Goal: Information Seeking & Learning: Check status

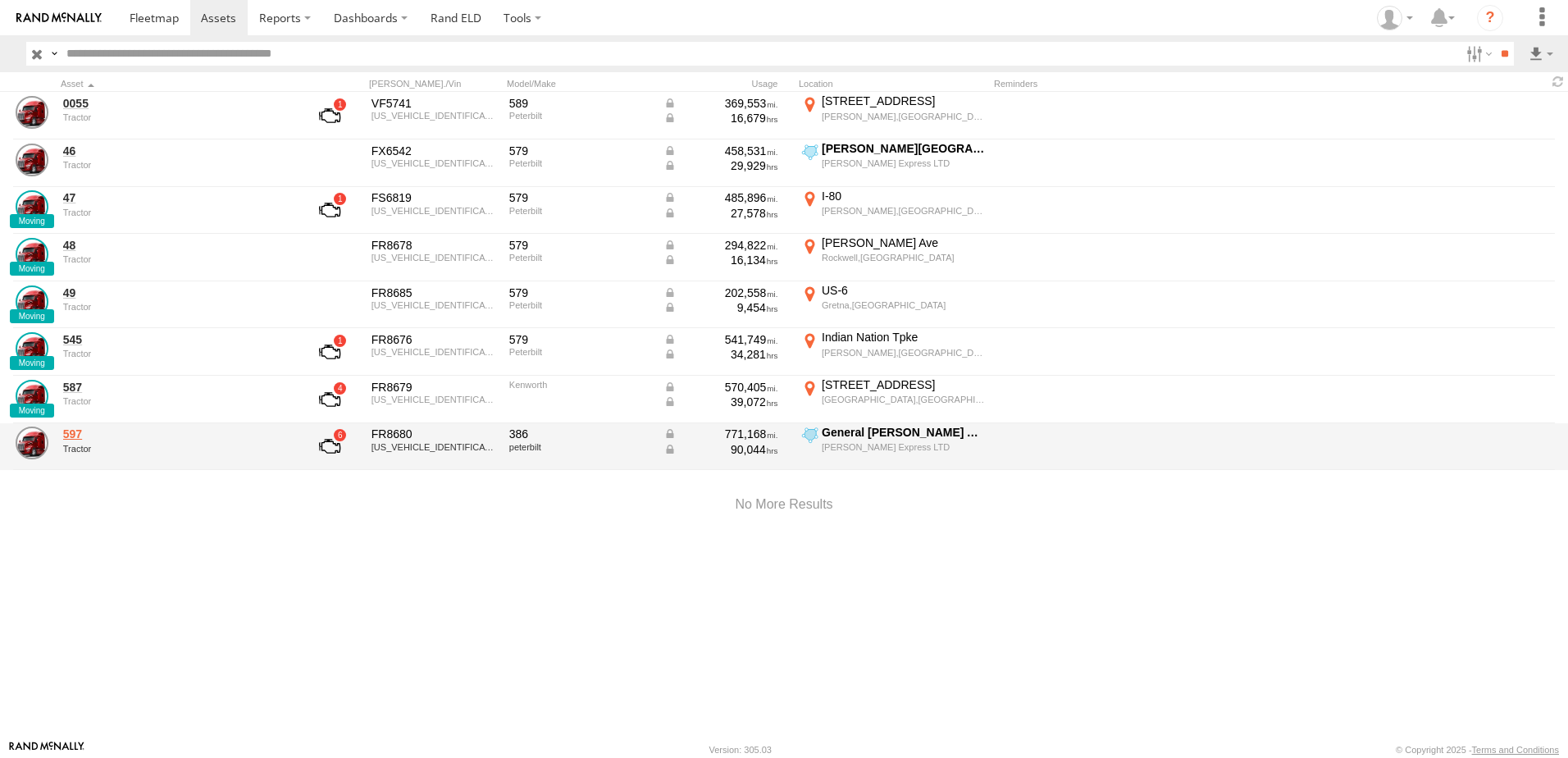
click at [83, 435] on link "597" at bounding box center [175, 433] width 225 height 15
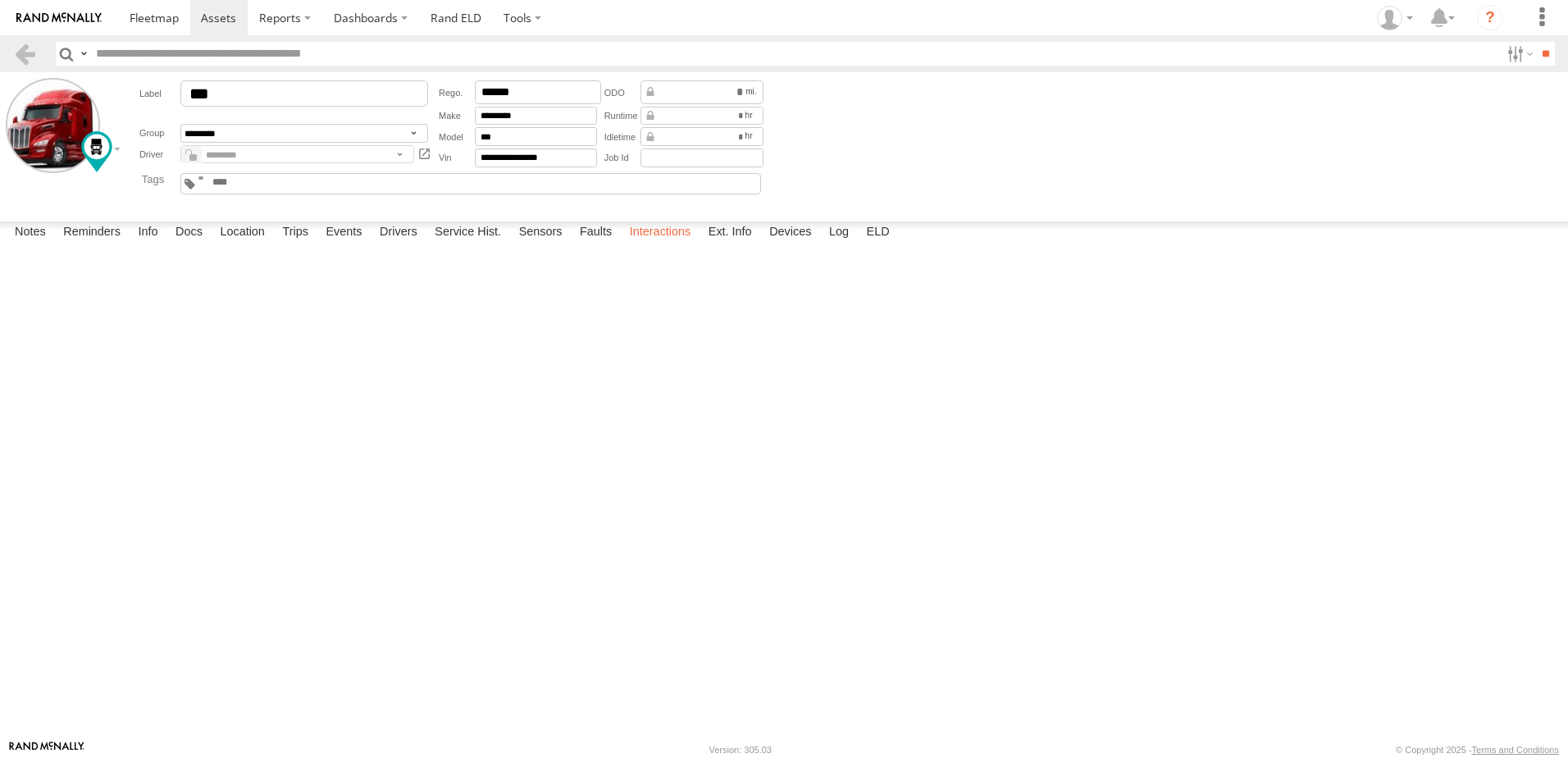
click at [656, 244] on label "Interactions" at bounding box center [661, 233] width 78 height 23
click at [653, 244] on label "Interactions" at bounding box center [661, 233] width 78 height 23
click at [221, 14] on span at bounding box center [218, 18] width 36 height 16
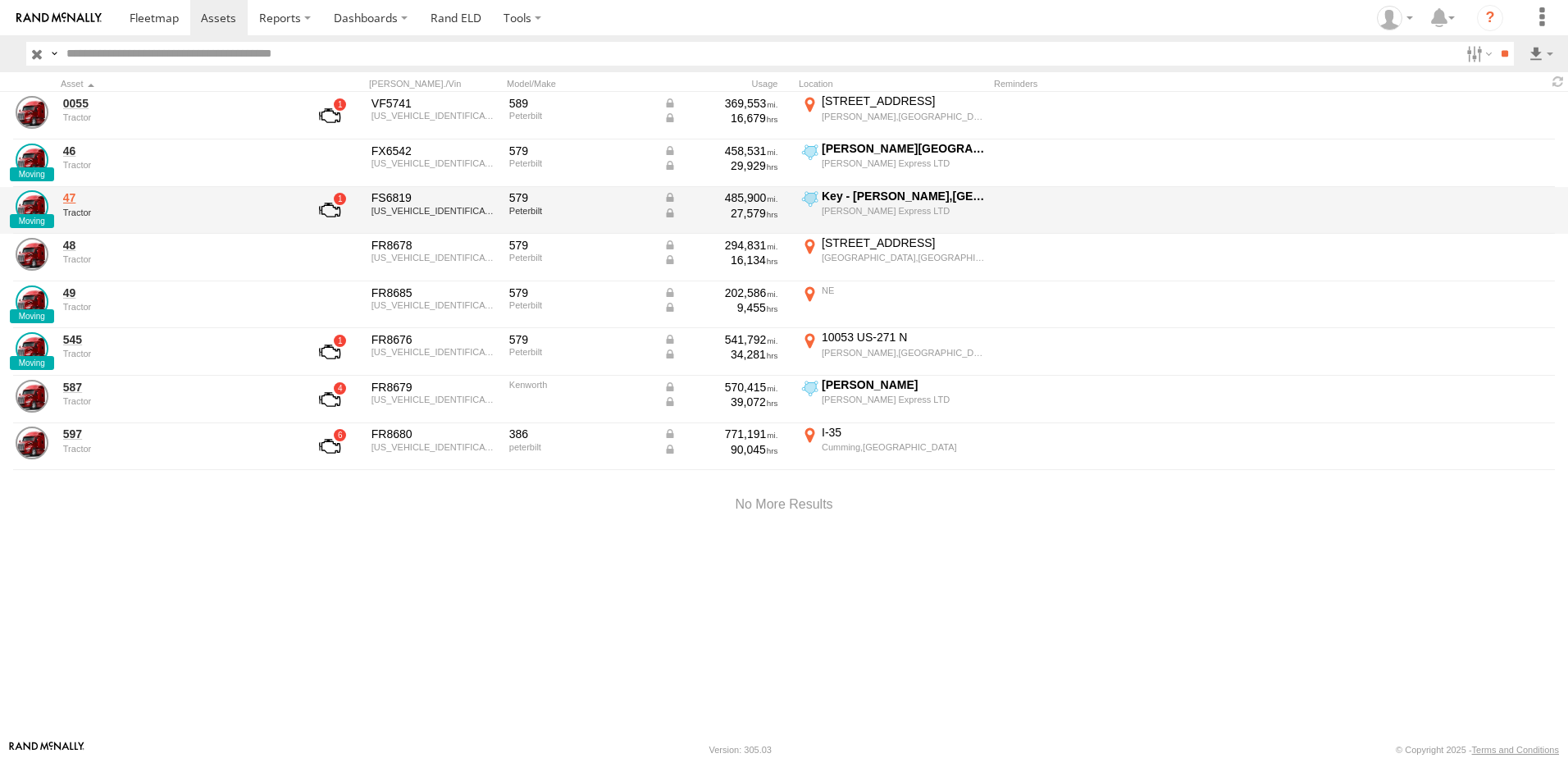
click at [70, 194] on link "47" at bounding box center [175, 197] width 225 height 15
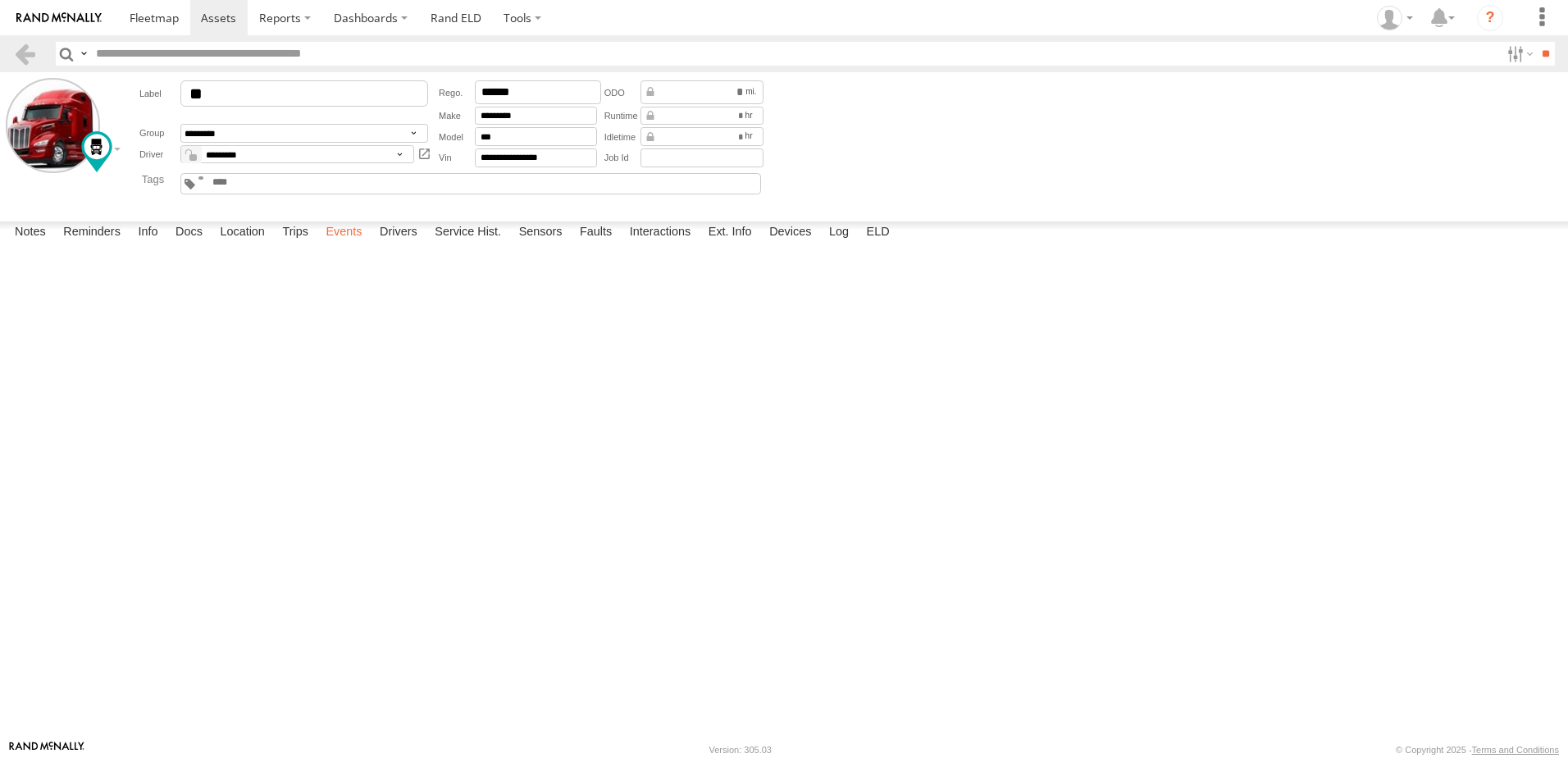
click at [343, 244] on label "Events" at bounding box center [344, 233] width 52 height 23
click at [240, 244] on label "Location" at bounding box center [242, 233] width 61 height 23
click at [0, 0] on label at bounding box center [0, 0] width 0 height 0
click at [0, 0] on span "Basemaps" at bounding box center [0, 0] width 0 height 0
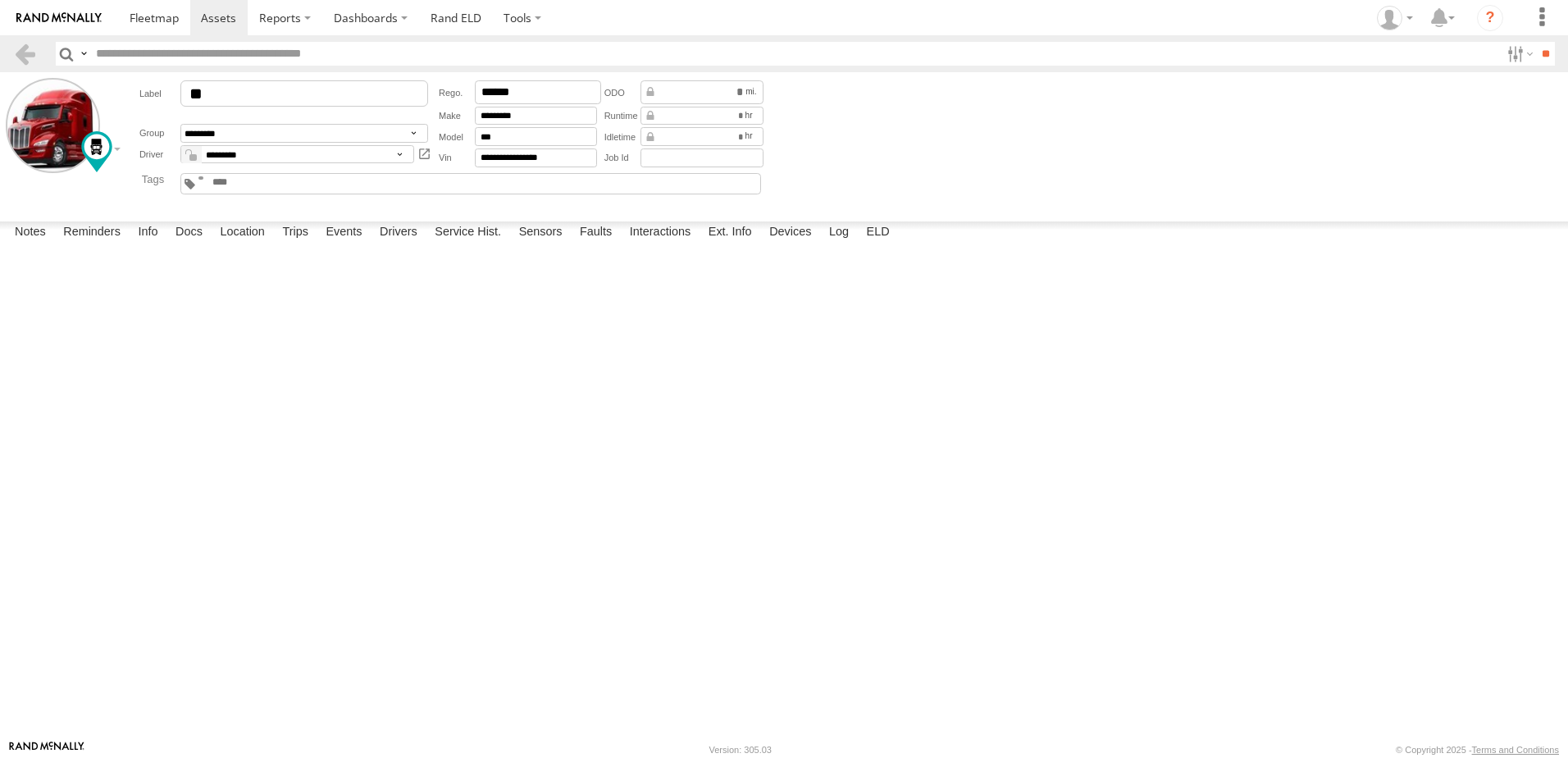
click at [0, 0] on span "Satellite + Roadmap" at bounding box center [0, 0] width 0 height 0
drag, startPoint x: 613, startPoint y: 447, endPoint x: 1047, endPoint y: 320, distance: 452.2
click at [0, 0] on div "47" at bounding box center [0, 0] width 0 height 0
drag, startPoint x: 652, startPoint y: 436, endPoint x: 767, endPoint y: 415, distance: 116.9
click at [0, 0] on div "47" at bounding box center [0, 0] width 0 height 0
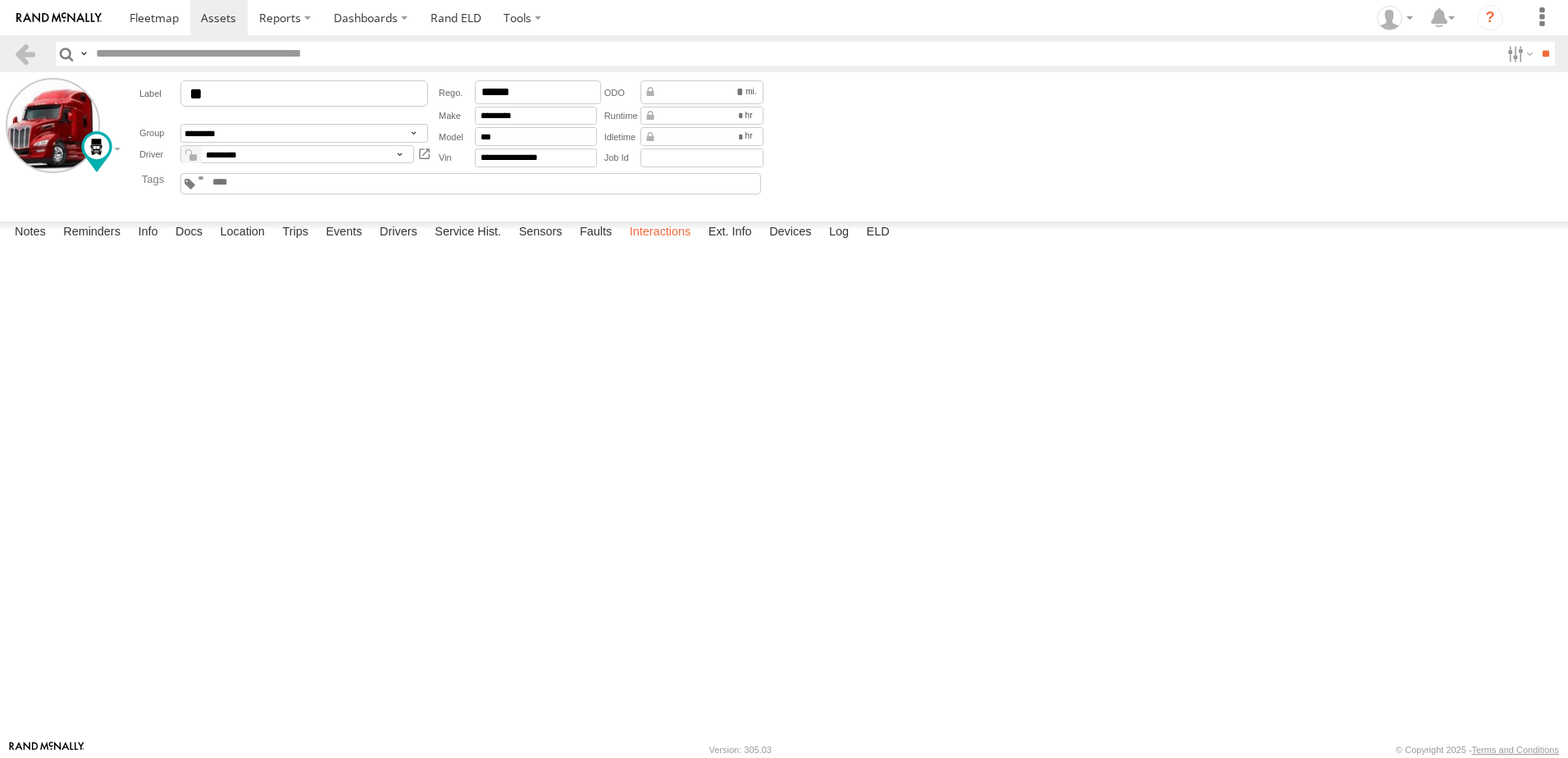
click at [653, 244] on label "Interactions" at bounding box center [661, 233] width 78 height 23
click at [642, 244] on label "Interactions" at bounding box center [661, 233] width 78 height 23
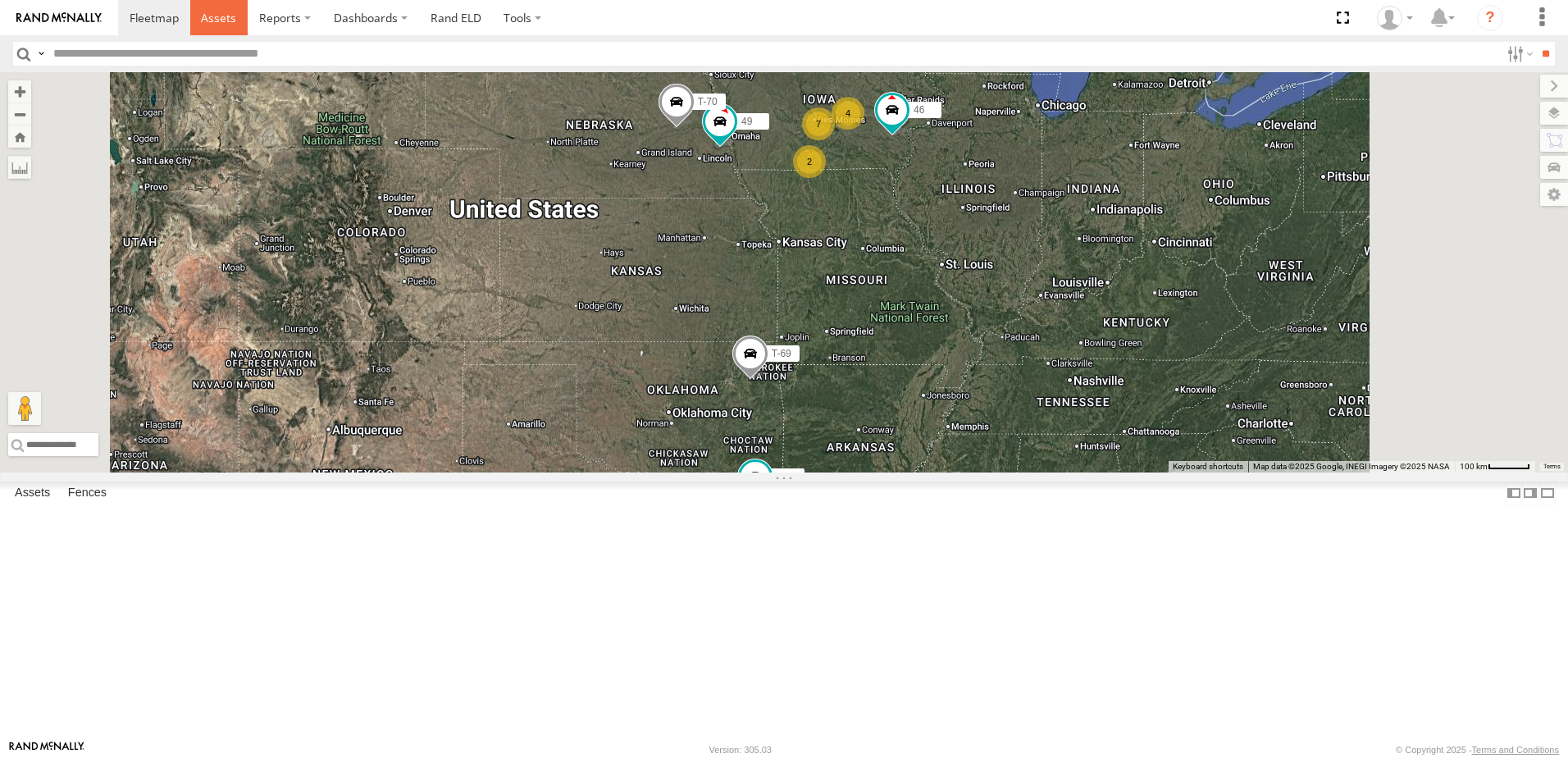
click at [216, 16] on span at bounding box center [218, 18] width 36 height 16
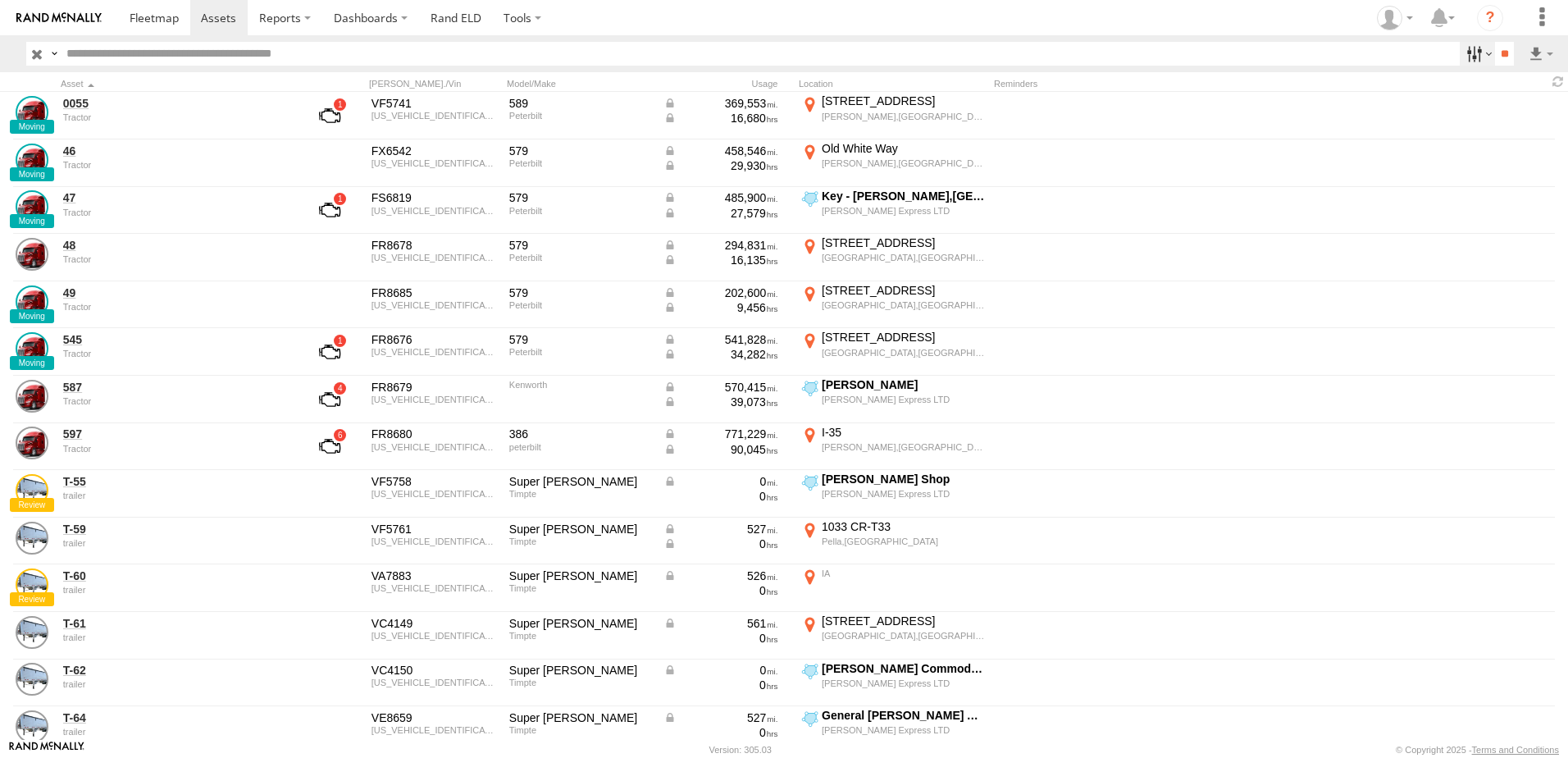
click at [1465, 55] on label at bounding box center [1477, 53] width 36 height 24
click at [0, 0] on span "Tractor" at bounding box center [0, 0] width 0 height 0
click at [1495, 45] on input "**" at bounding box center [1504, 53] width 19 height 24
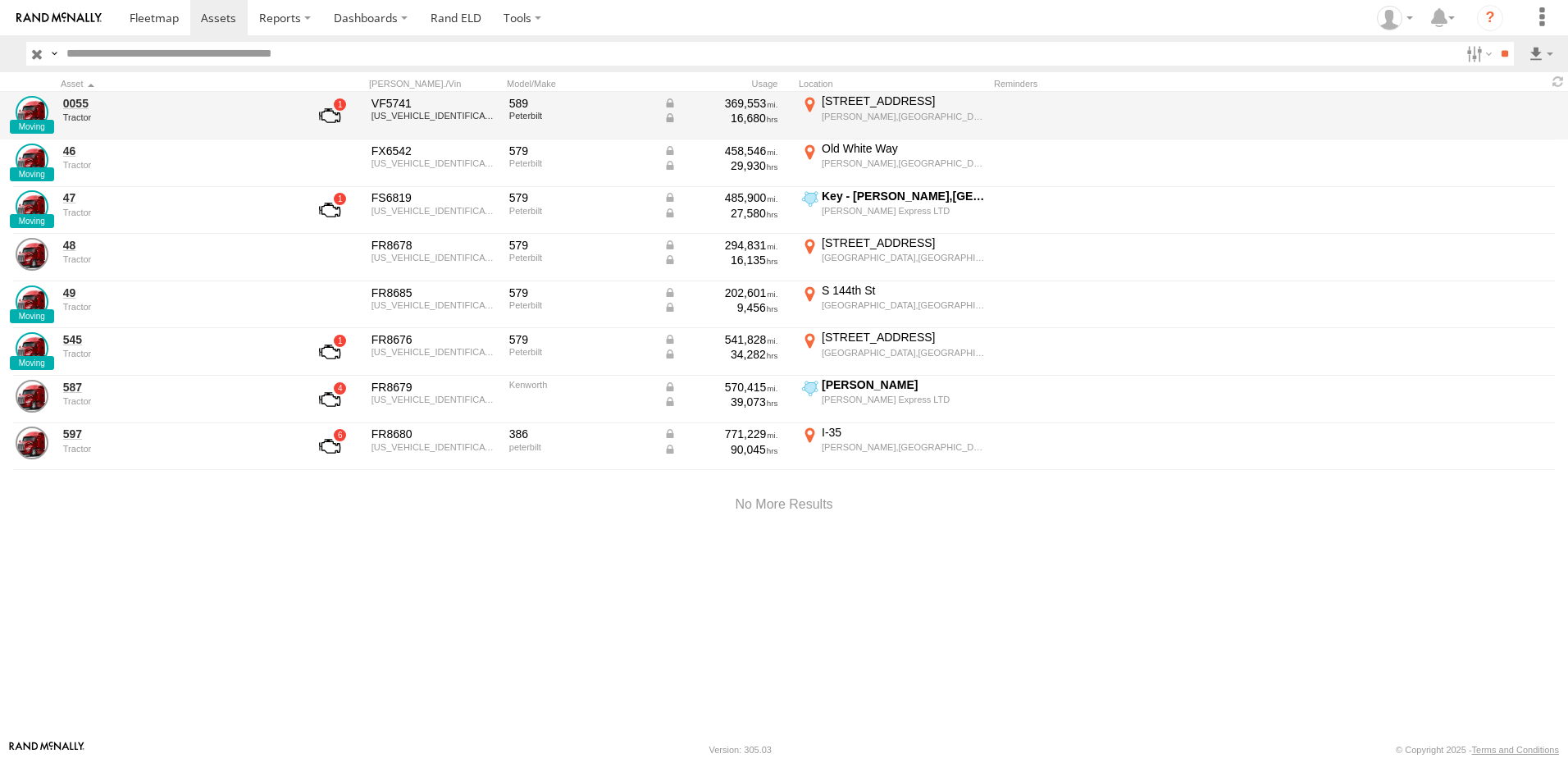
click at [59, 106] on div "0055 Tractor VF5741 1XPBDP9X0LD665692 589 Peterbilt 369,553 16,680 19574 US Hig…" at bounding box center [784, 115] width 1568 height 48
click at [75, 98] on link "0055" at bounding box center [175, 103] width 225 height 15
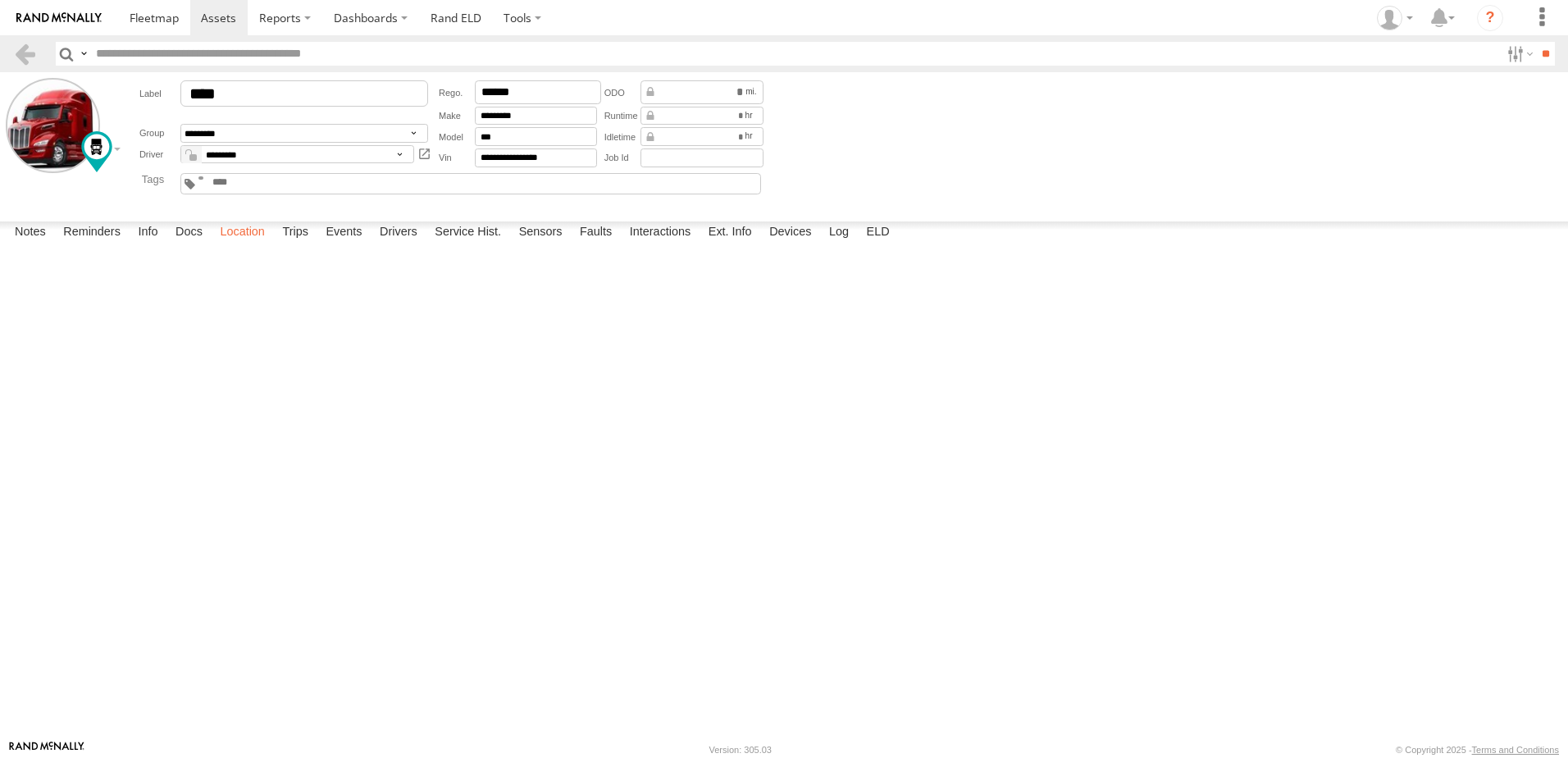
click at [241, 244] on label "Location" at bounding box center [242, 233] width 61 height 23
click at [358, 244] on label "Events" at bounding box center [344, 233] width 52 height 23
click at [24, 50] on link at bounding box center [25, 53] width 24 height 24
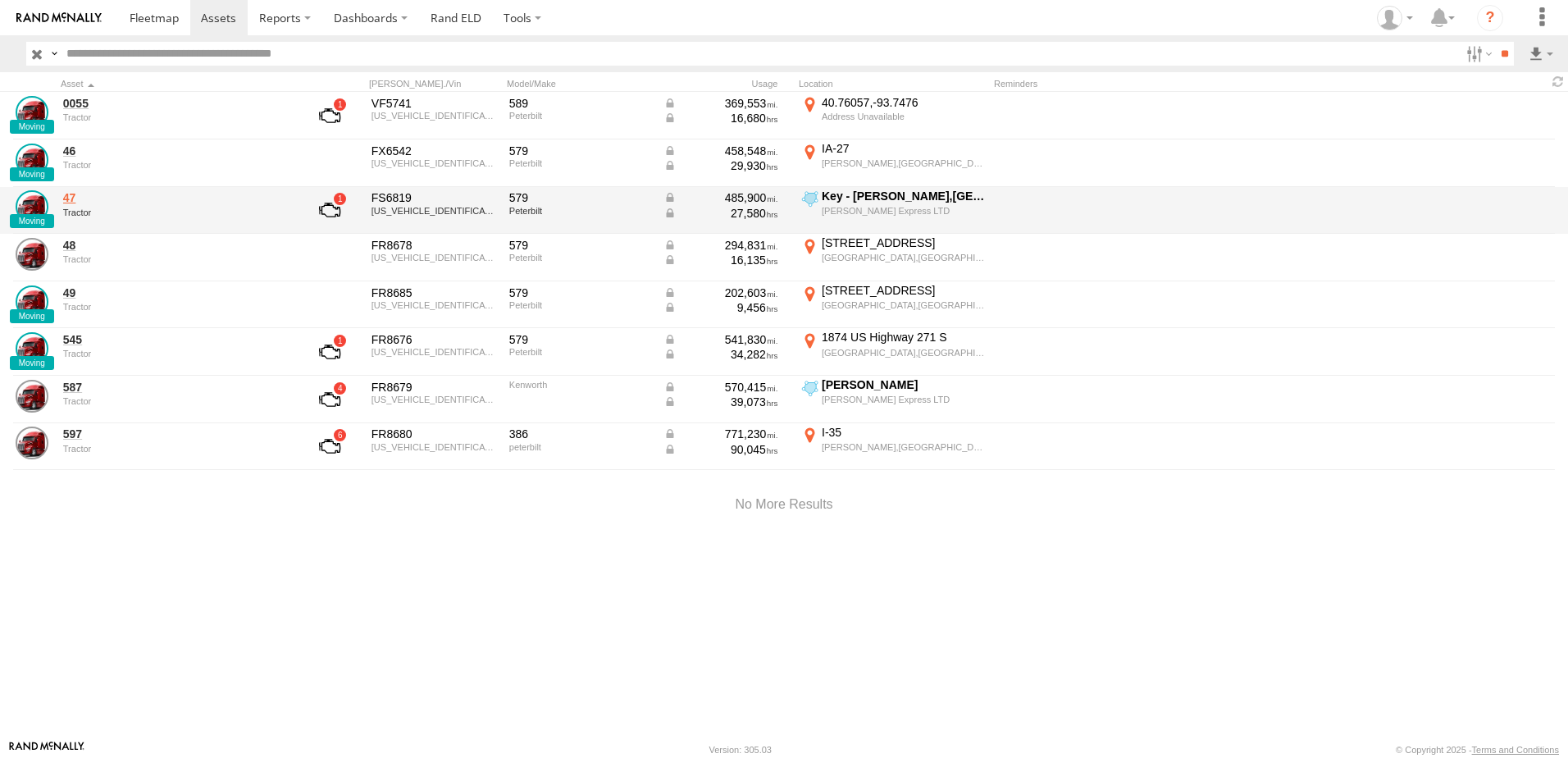
click at [65, 198] on link "47" at bounding box center [175, 197] width 225 height 15
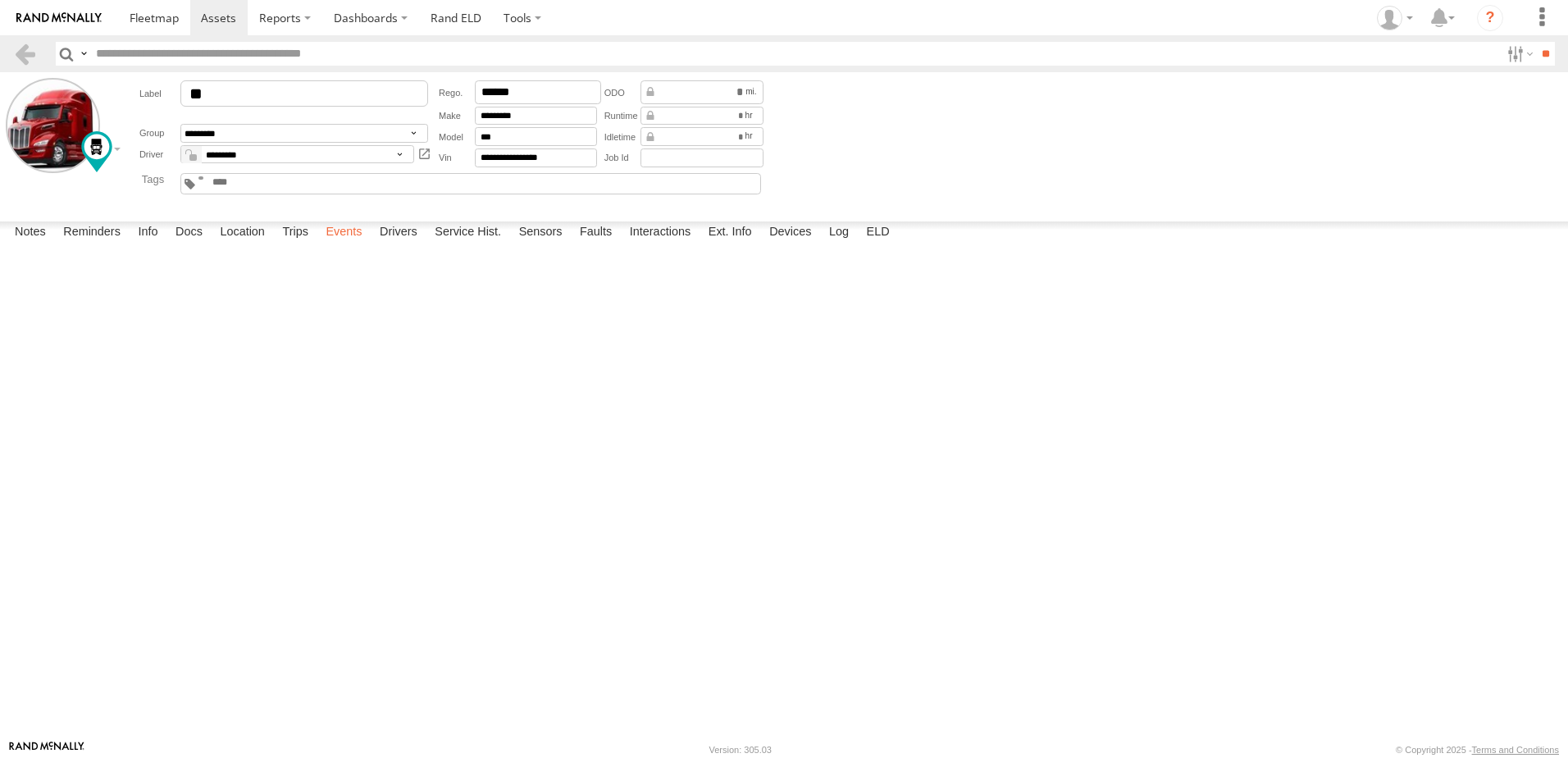
click at [346, 244] on label "Events" at bounding box center [344, 233] width 52 height 23
click at [28, 49] on link at bounding box center [25, 53] width 24 height 24
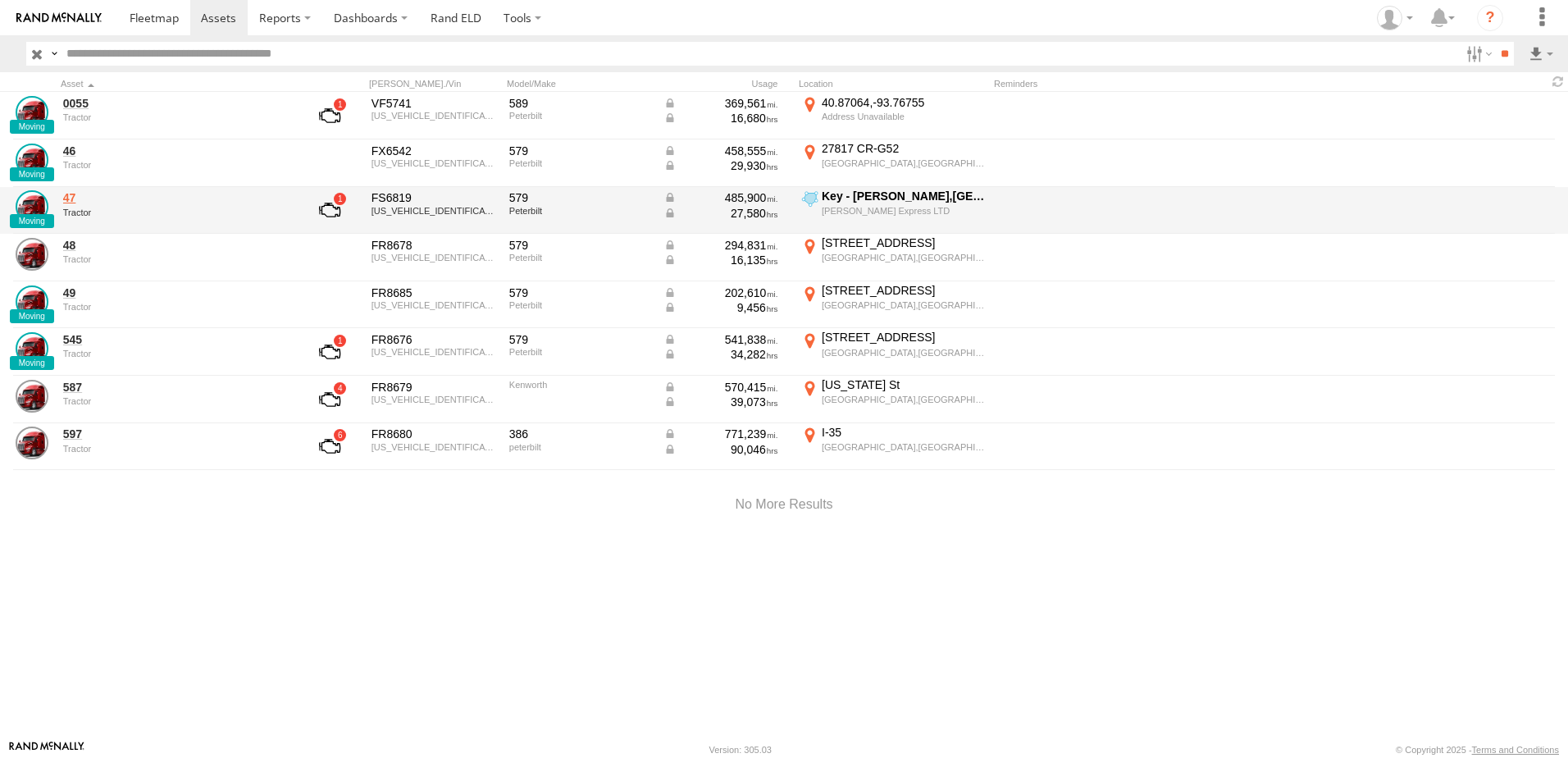
click at [78, 201] on link "47" at bounding box center [175, 197] width 225 height 15
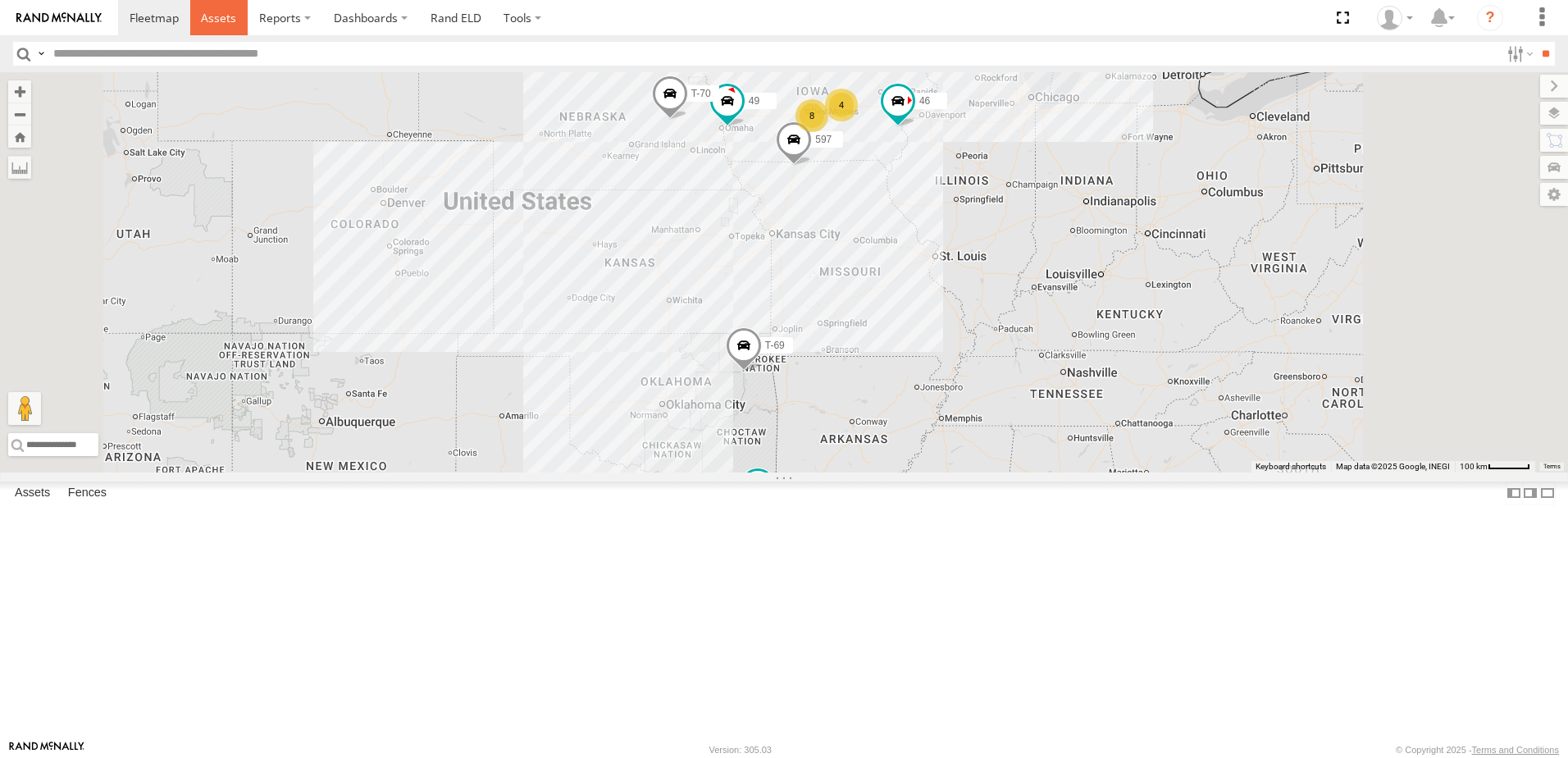
click at [223, 15] on span at bounding box center [218, 18] width 36 height 16
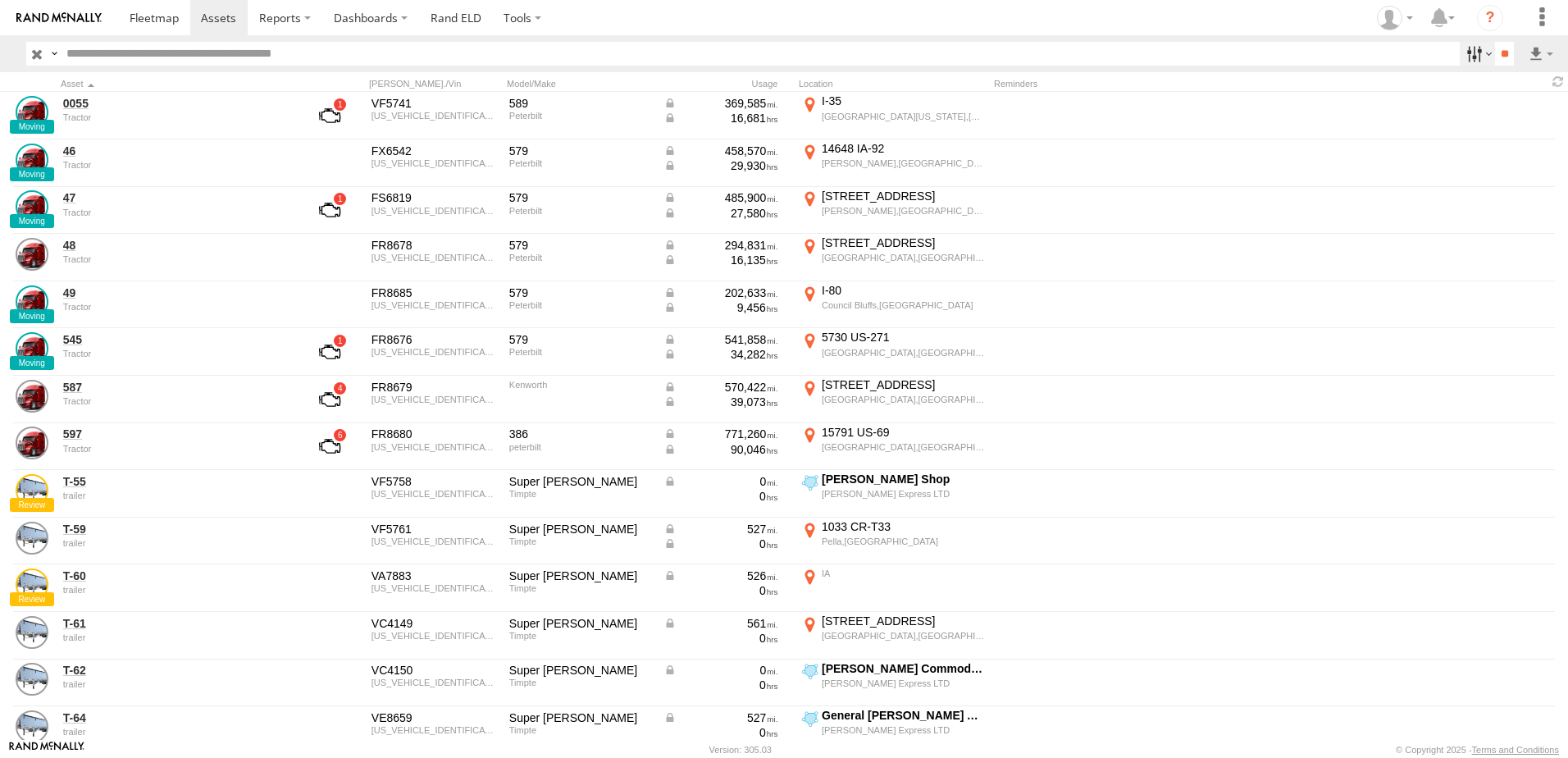
click at [1469, 53] on label at bounding box center [1477, 53] width 36 height 24
click at [0, 0] on span "Tractor" at bounding box center [0, 0] width 0 height 0
click at [1495, 55] on input "**" at bounding box center [1504, 53] width 19 height 24
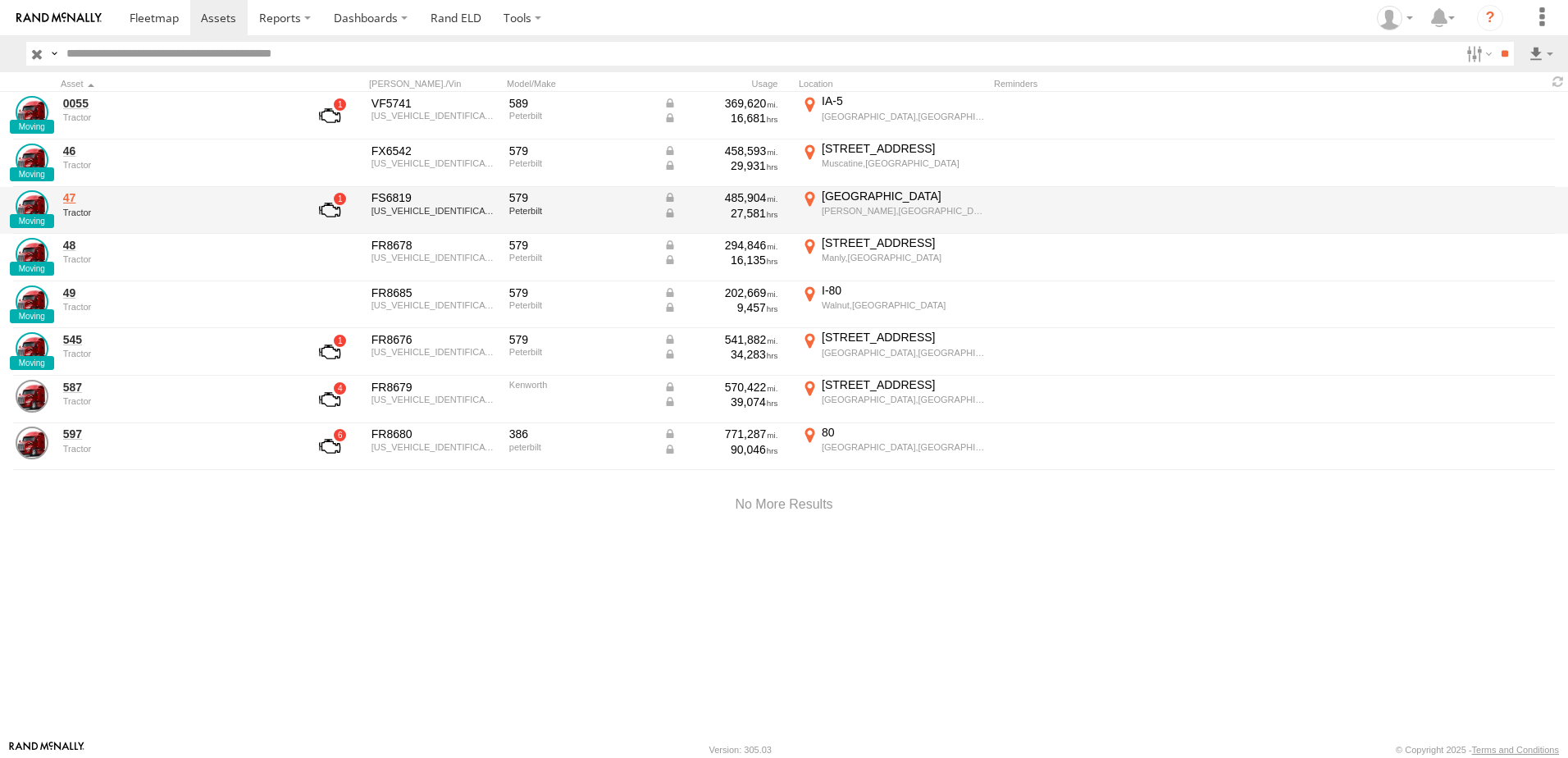
click at [76, 196] on link "47" at bounding box center [175, 197] width 225 height 15
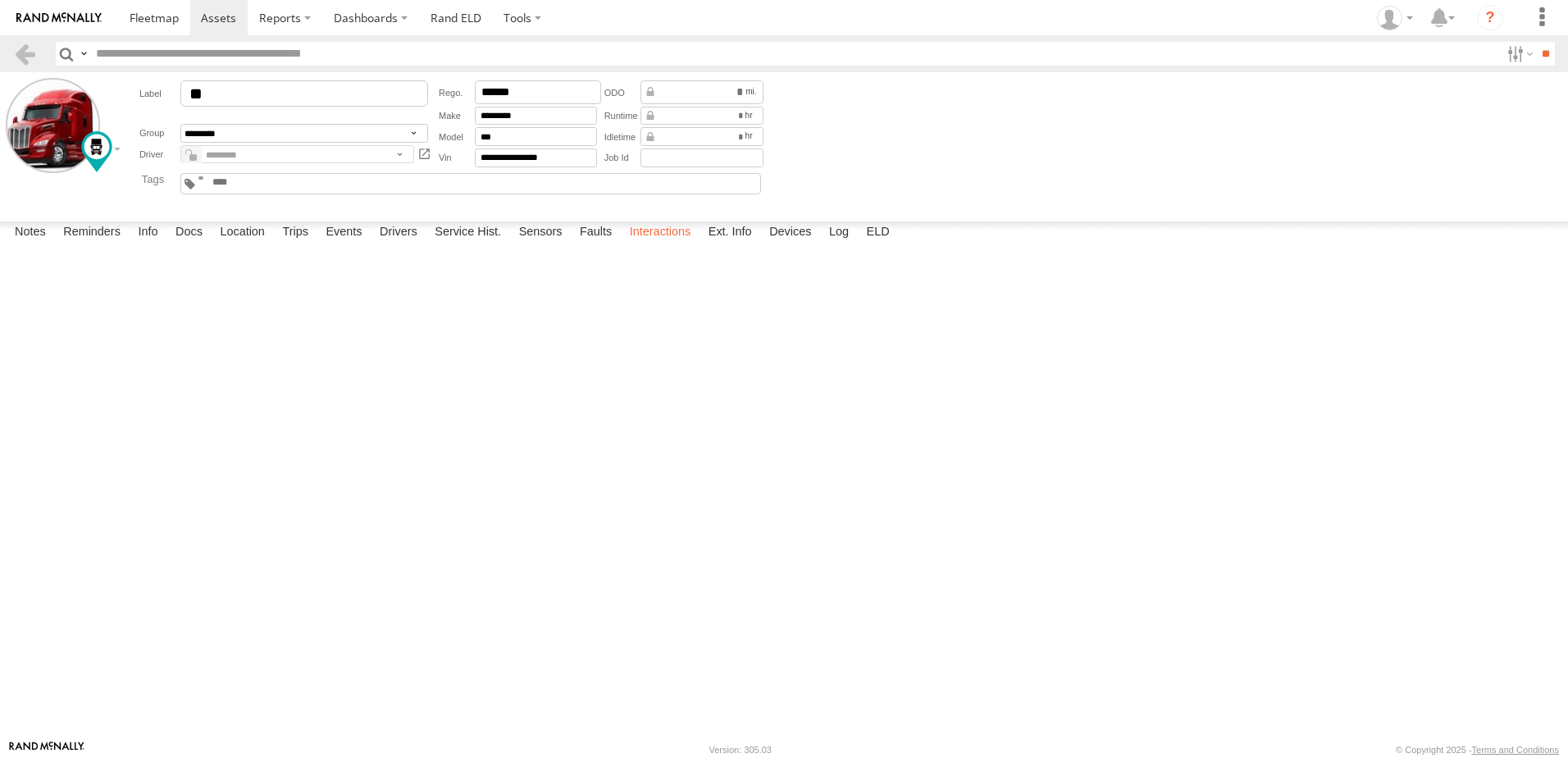
click at [655, 244] on label "Interactions" at bounding box center [661, 233] width 78 height 23
click at [19, 50] on link at bounding box center [25, 53] width 24 height 24
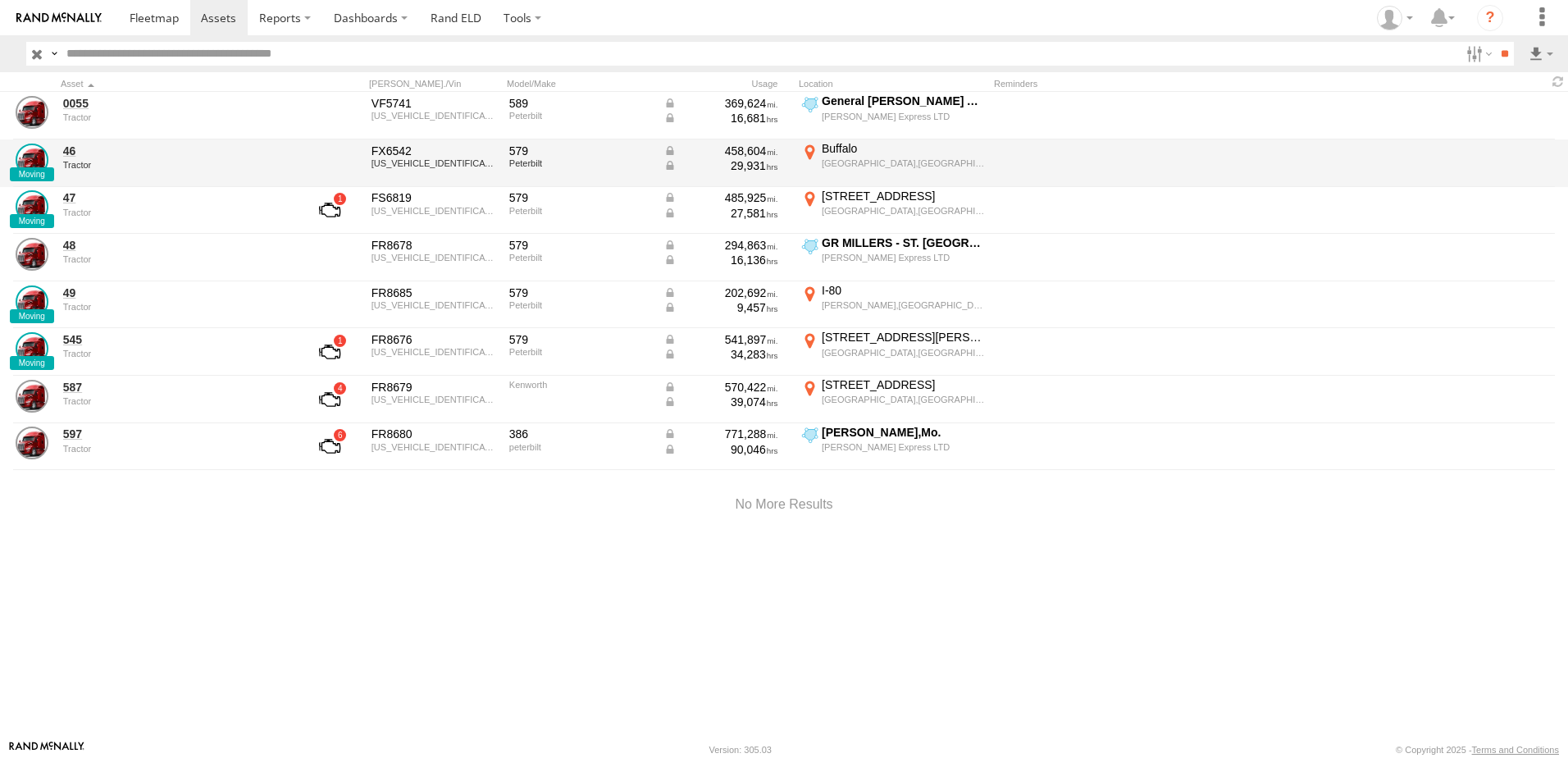
click at [848, 152] on div "Buffalo" at bounding box center [904, 148] width 163 height 15
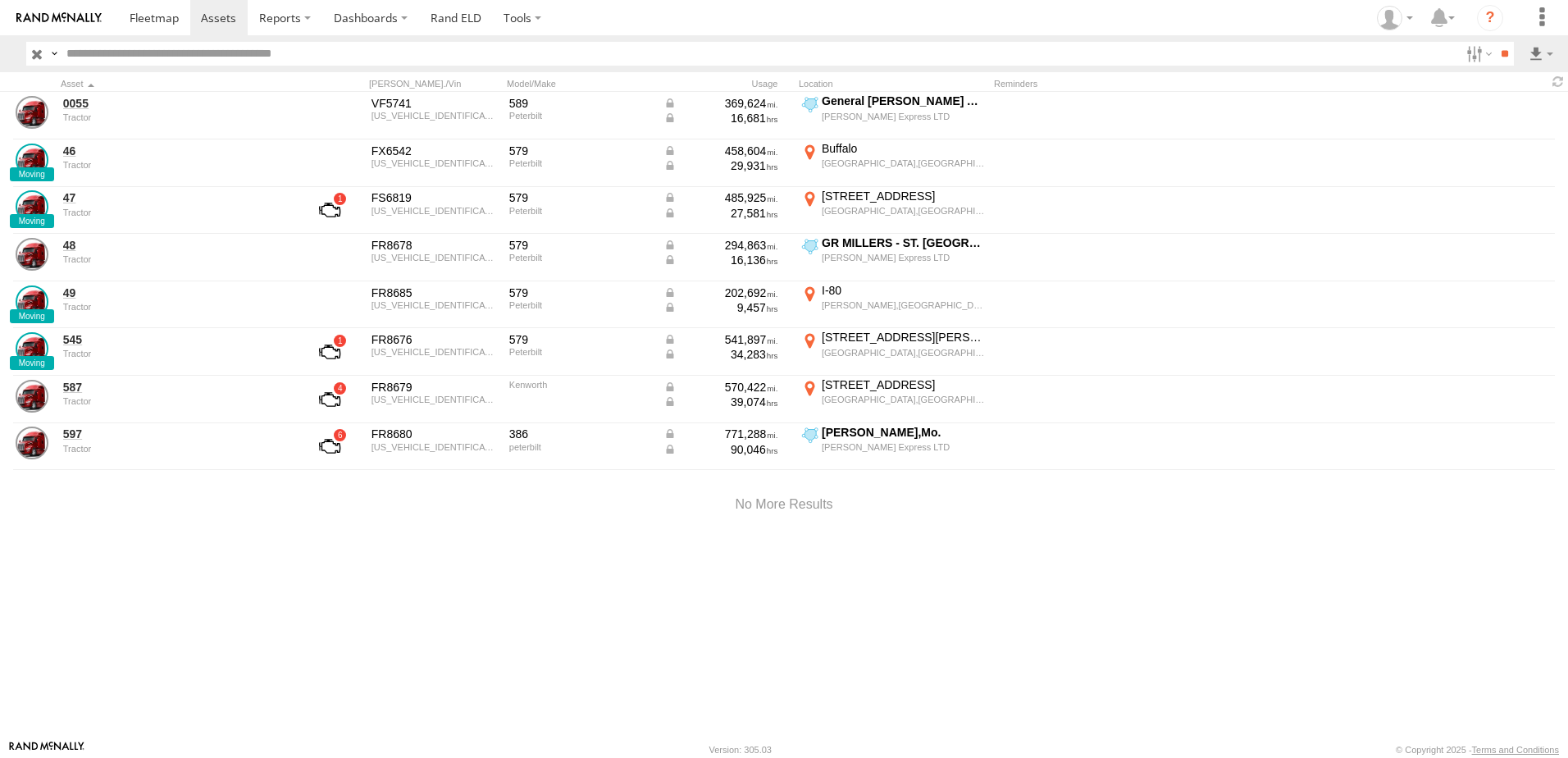
click at [0, 0] on label "×" at bounding box center [0, 0] width 0 height 0
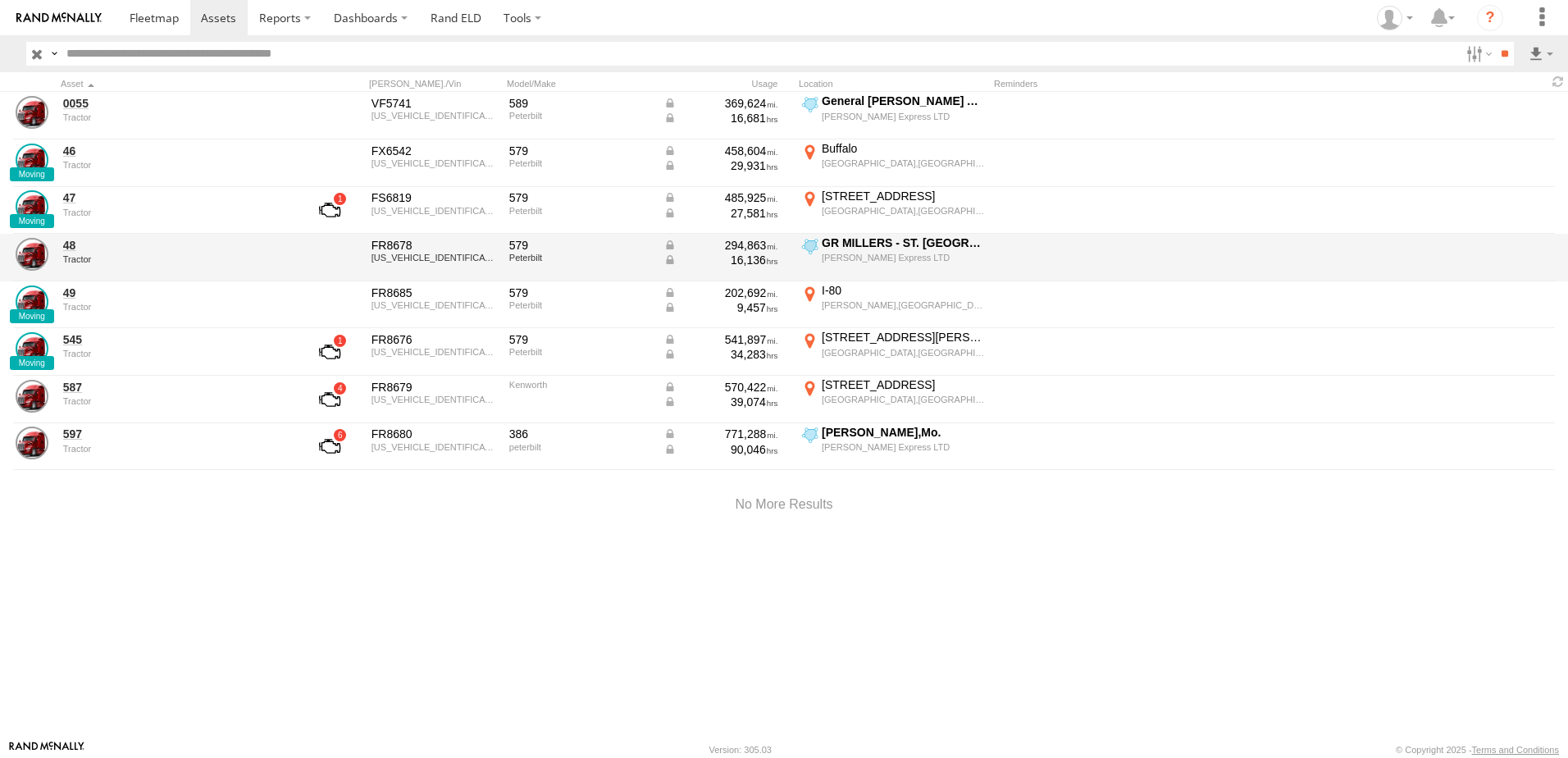
click at [1144, 242] on div at bounding box center [1126, 257] width 263 height 44
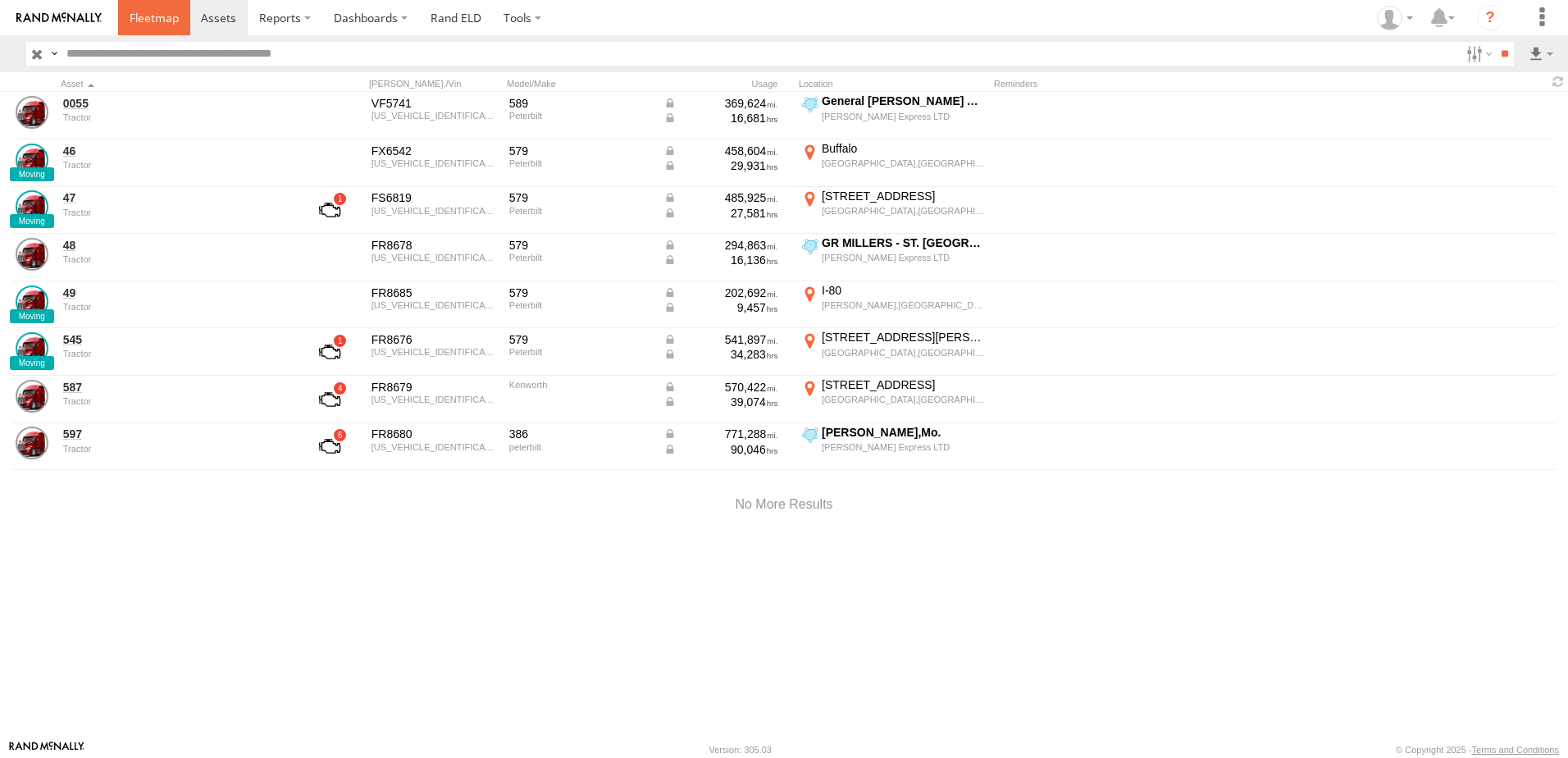
click at [147, 14] on span at bounding box center [154, 18] width 49 height 16
